Goal: Task Accomplishment & Management: Manage account settings

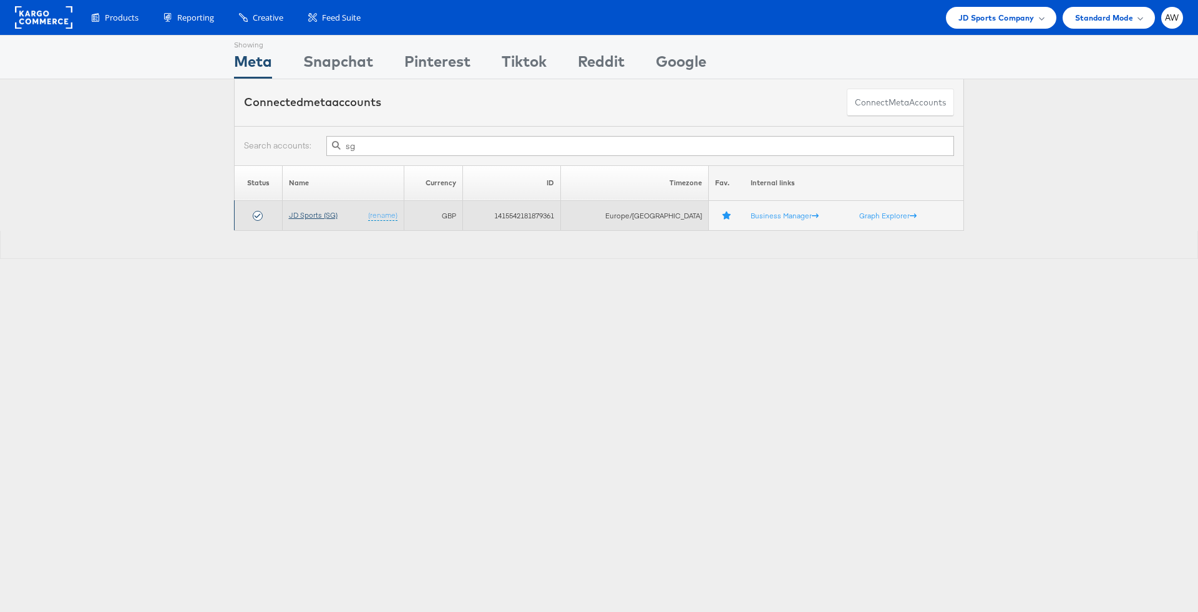
type input "sg"
click at [309, 210] on link "JD Sports (SG)" at bounding box center [313, 214] width 49 height 9
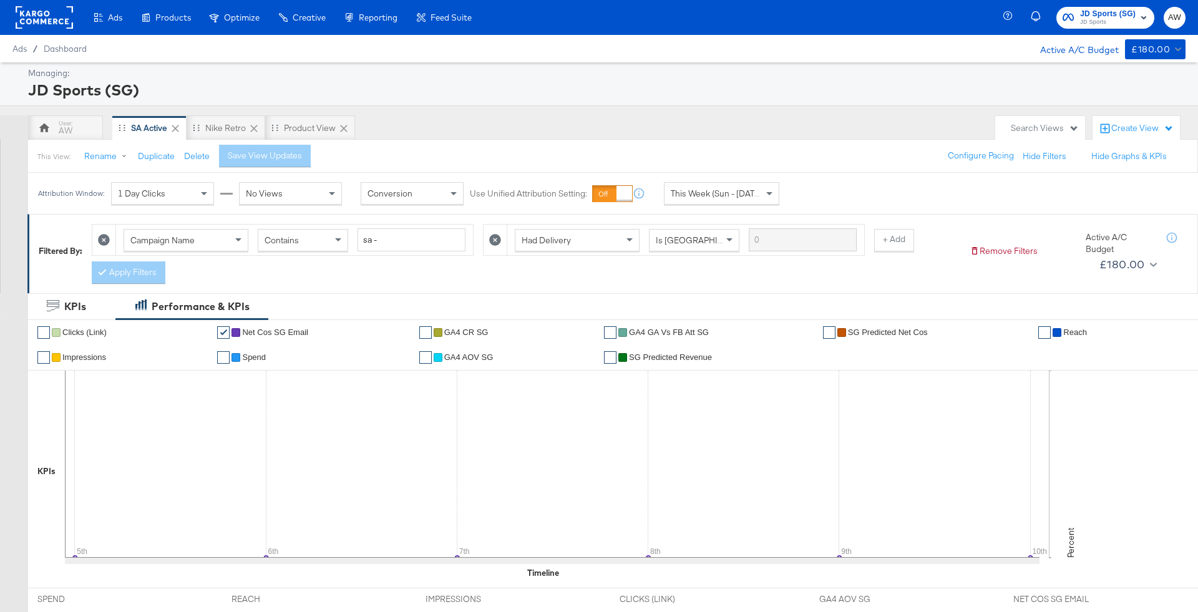
scroll to position [376, 0]
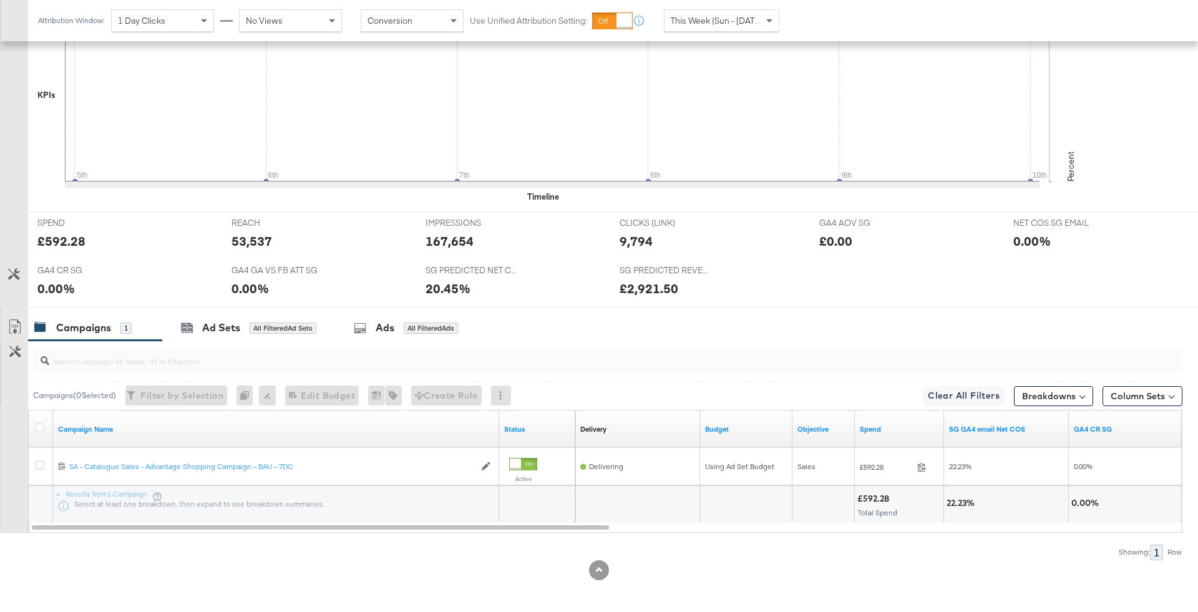
click at [258, 367] on div at bounding box center [607, 360] width 1149 height 25
click at [301, 326] on div "All Filtered Ad Sets" at bounding box center [283, 328] width 67 height 11
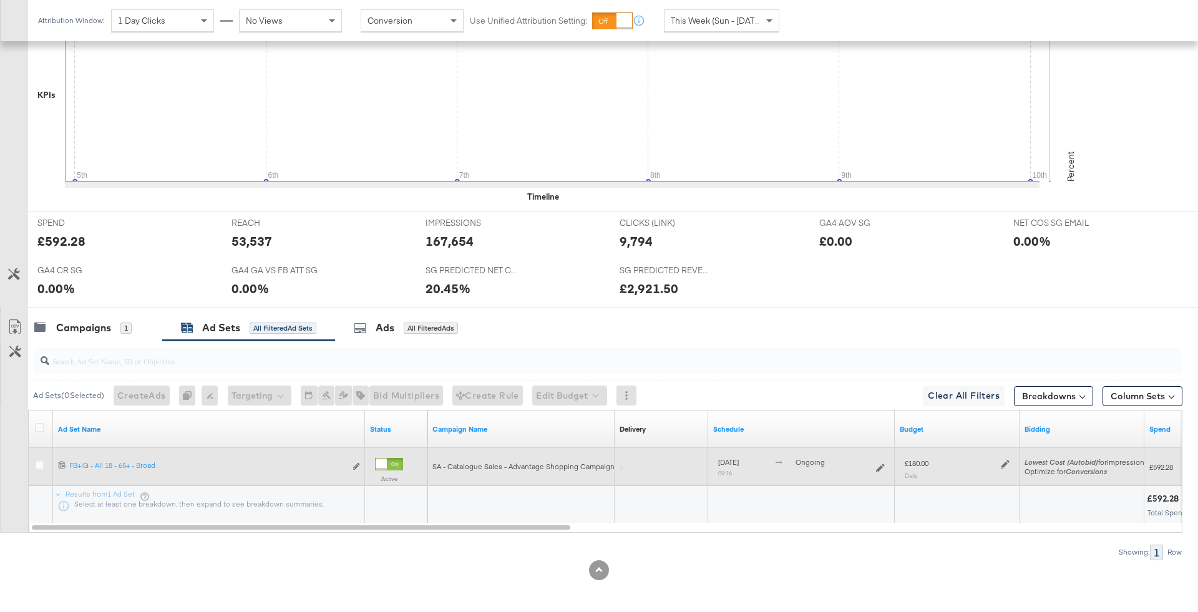
click at [991, 463] on div "£180.00" at bounding box center [957, 463] width 105 height 11
click at [1006, 460] on icon at bounding box center [1005, 464] width 9 height 9
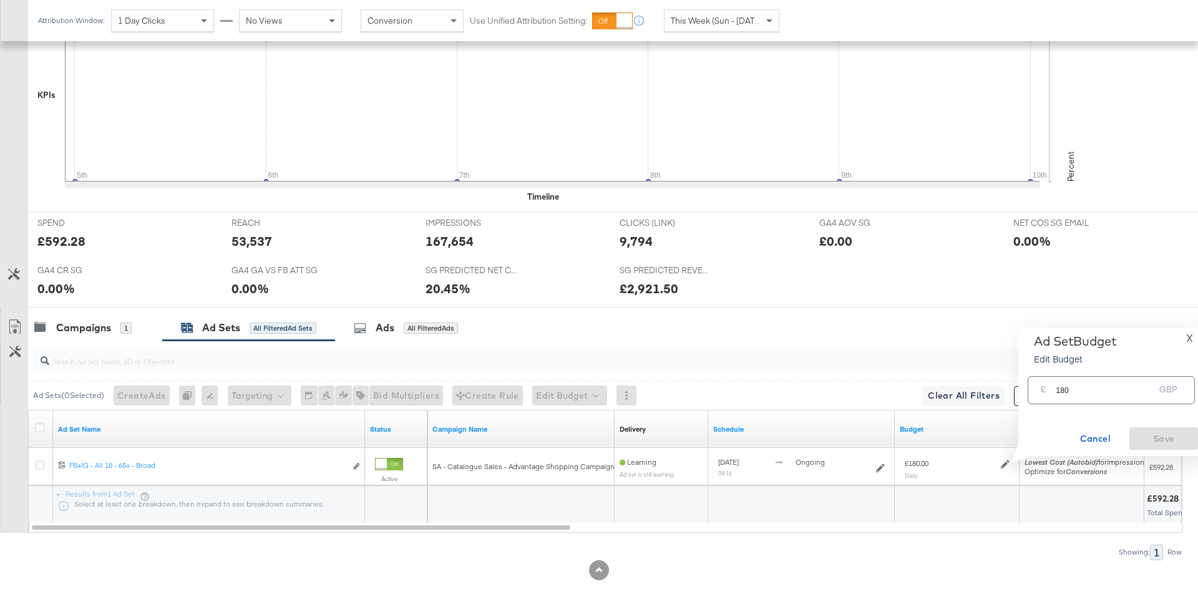
click at [1103, 391] on input "180" at bounding box center [1105, 385] width 99 height 27
type input "215"
click at [1148, 437] on span "Save" at bounding box center [1163, 439] width 59 height 16
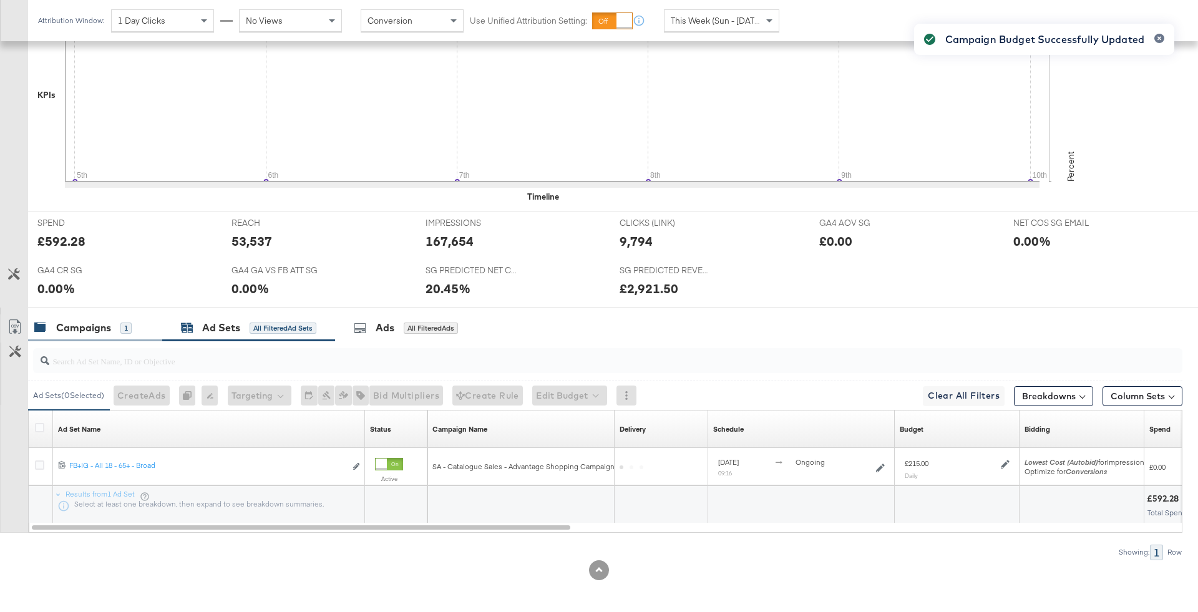
click at [107, 325] on div "Campaigns" at bounding box center [83, 328] width 55 height 14
